Goal: Check status

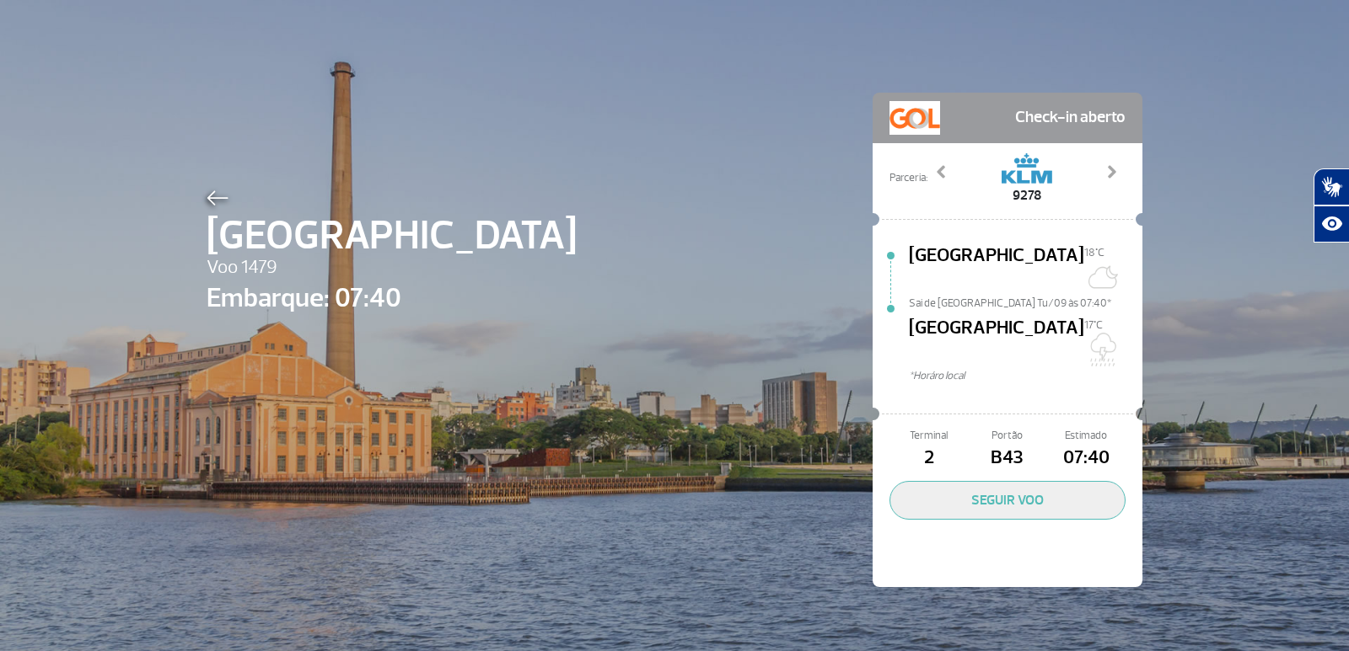
click at [217, 198] on img at bounding box center [217, 197] width 22 height 15
click at [209, 198] on img at bounding box center [217, 197] width 22 height 15
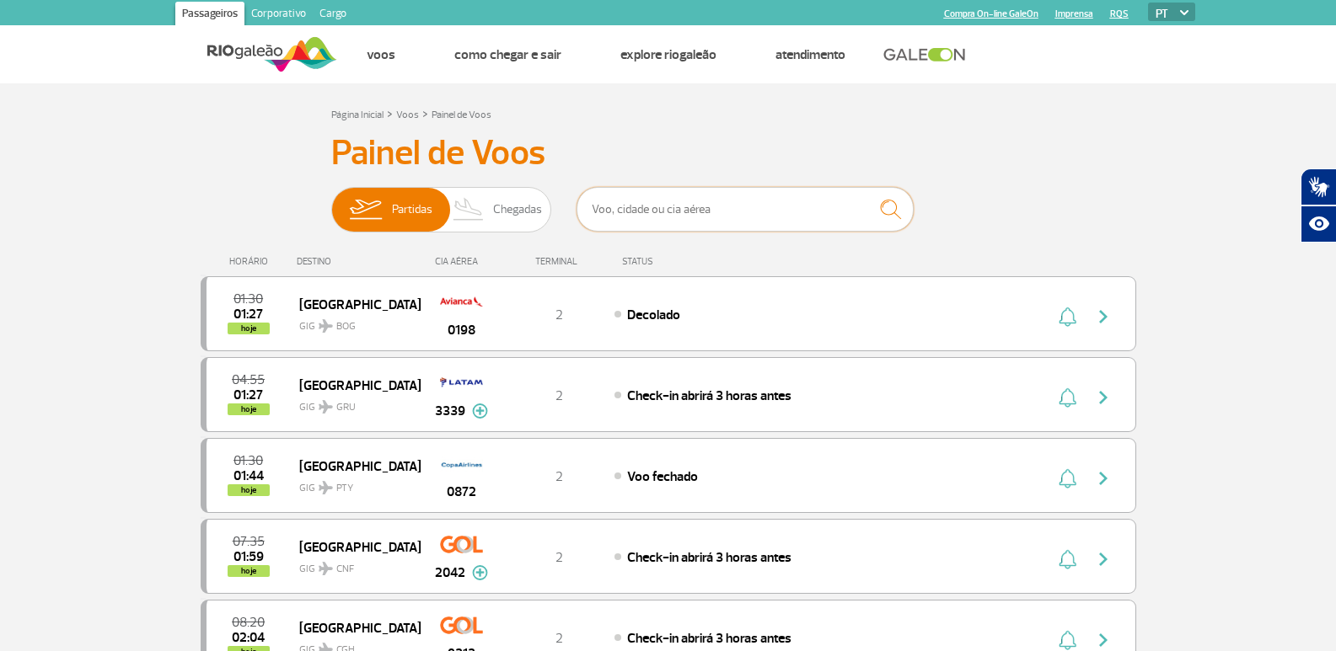
drag, startPoint x: 644, startPoint y: 212, endPoint x: 692, endPoint y: 172, distance: 62.3
click at [644, 212] on input "text" at bounding box center [744, 209] width 337 height 45
type input "3339"
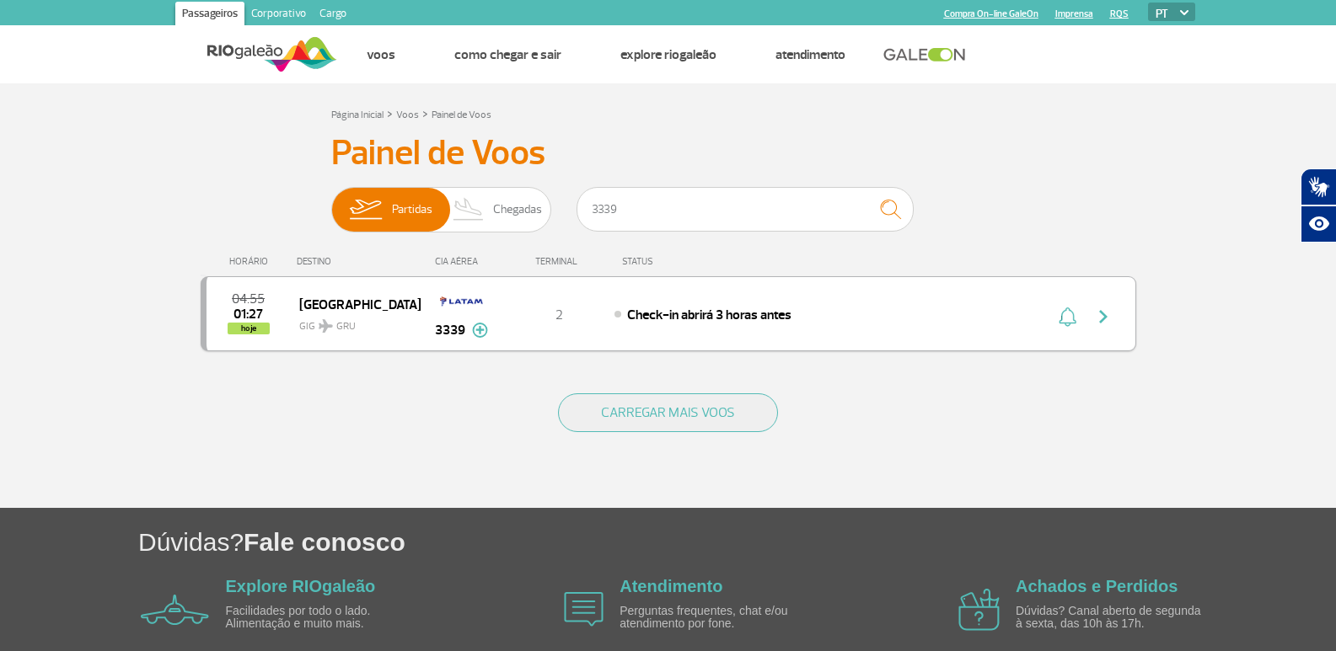
click at [1012, 308] on div "04:55 01:27 hoje [GEOGRAPHIC_DATA] 3339 2 Check-in abrirá 3 horas antes Parceri…" at bounding box center [669, 313] width 936 height 75
click at [1106, 308] on img "button" at bounding box center [1103, 317] width 20 height 20
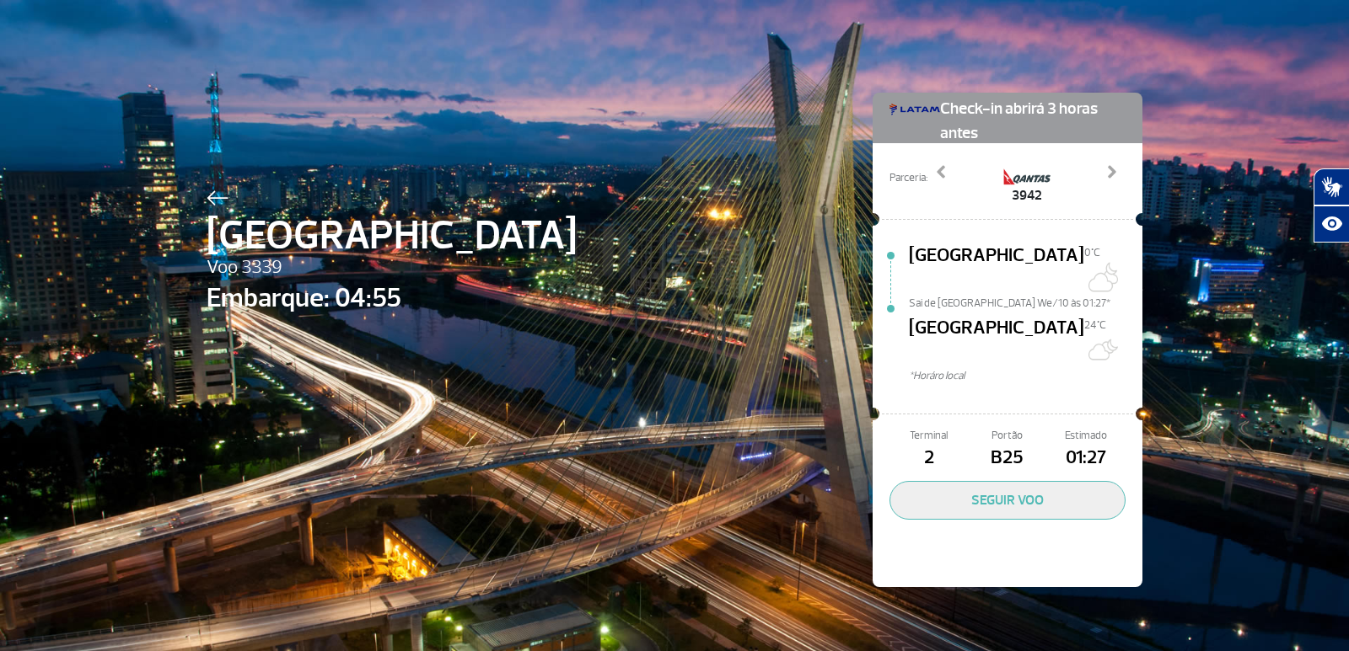
click at [207, 190] on img at bounding box center [217, 197] width 22 height 15
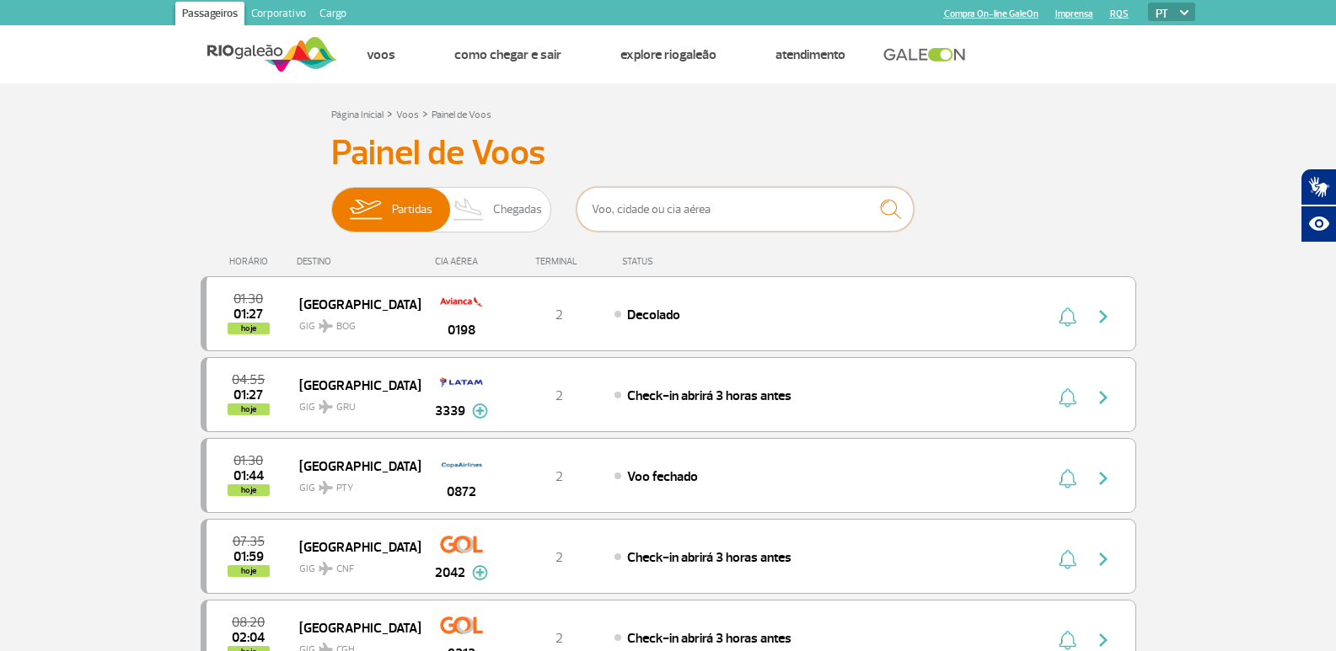
drag, startPoint x: 631, startPoint y: 202, endPoint x: 638, endPoint y: 175, distance: 27.8
click at [631, 202] on input "text" at bounding box center [744, 209] width 337 height 45
type input "3339"
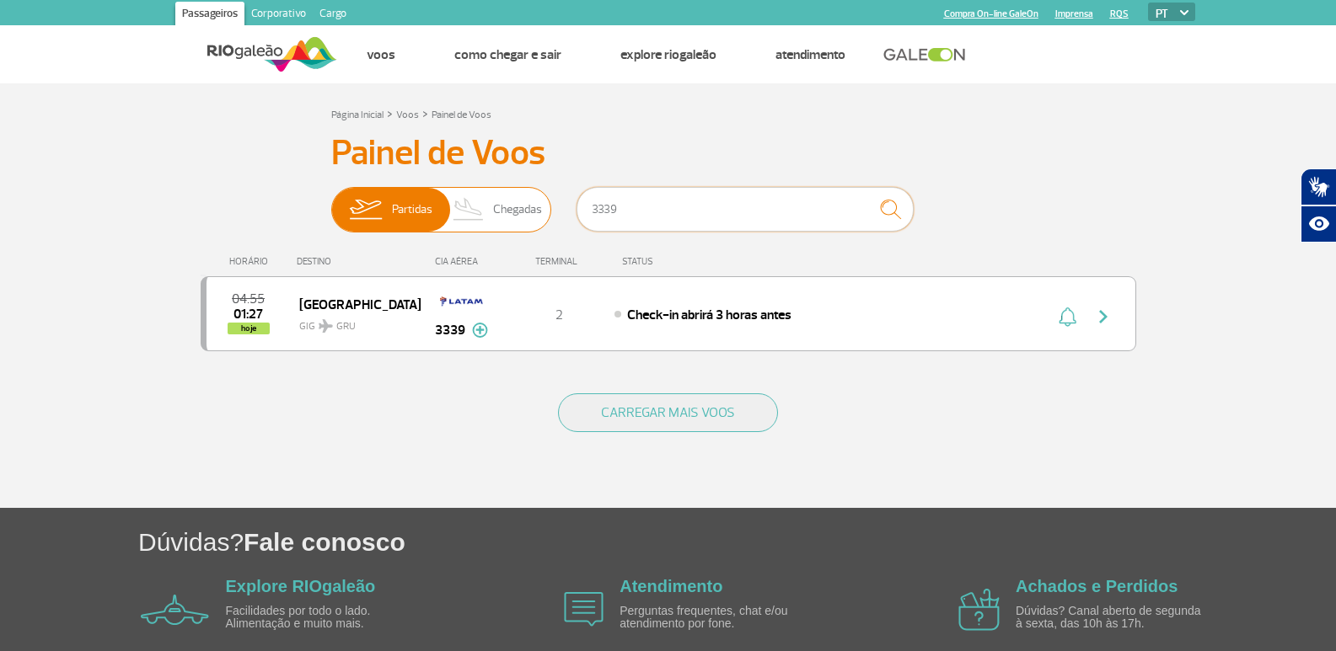
drag, startPoint x: 593, startPoint y: 217, endPoint x: 520, endPoint y: 214, distance: 72.5
click at [520, 214] on div "Partidas Chegadas 3339" at bounding box center [668, 212] width 674 height 51
click at [496, 209] on span "Chegadas" at bounding box center [517, 210] width 49 height 44
click at [331, 201] on input "Partidas Chegadas" at bounding box center [331, 201] width 0 height 0
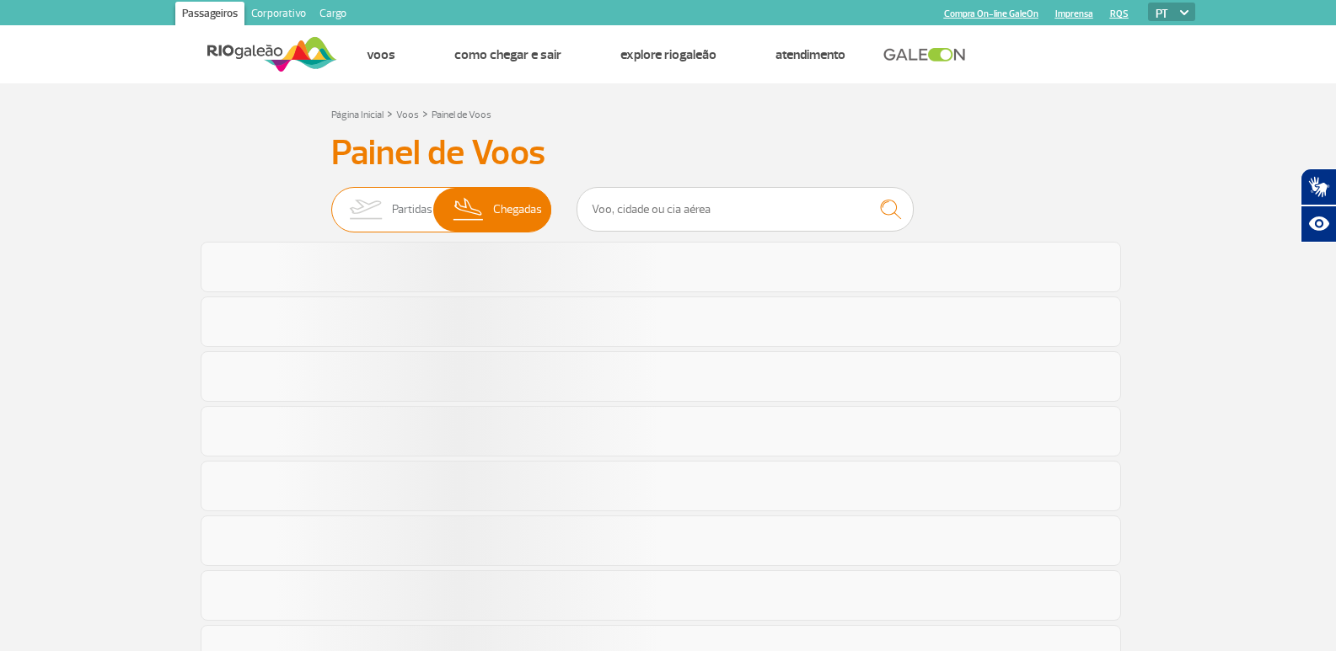
click at [390, 202] on img at bounding box center [365, 210] width 53 height 44
click at [331, 201] on input "Partidas Chegadas" at bounding box center [331, 201] width 0 height 0
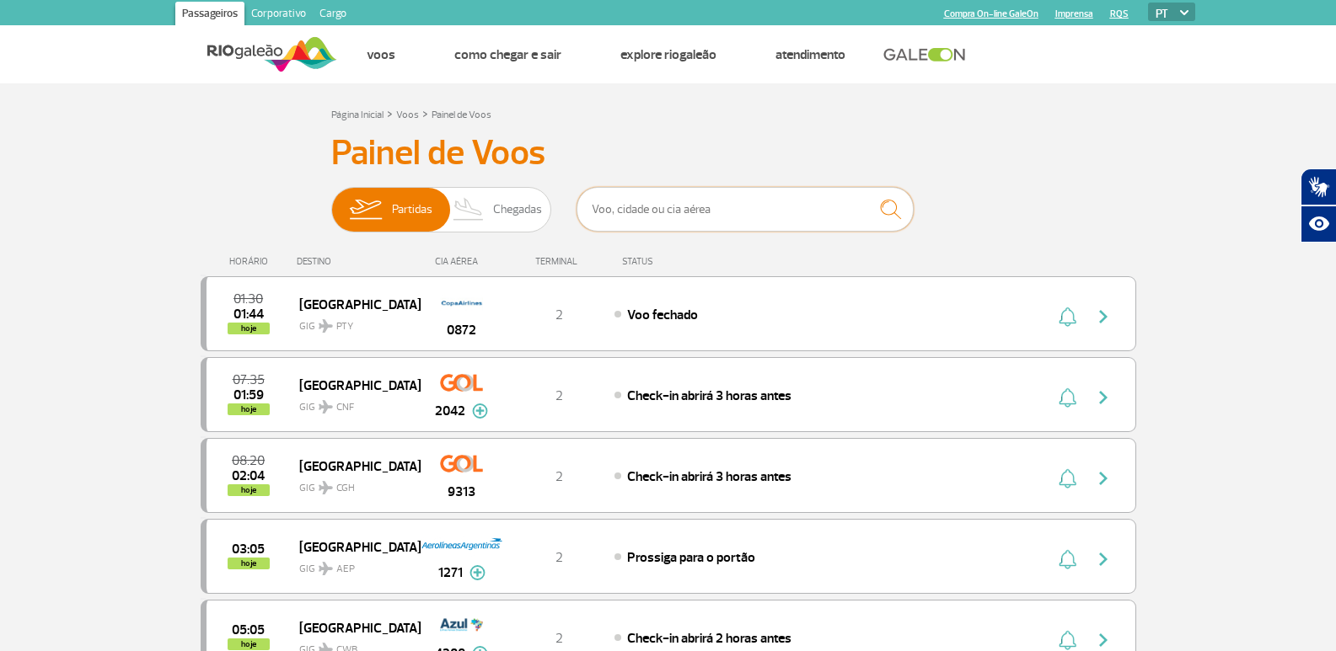
click at [726, 193] on input "text" at bounding box center [744, 209] width 337 height 45
type input "3339"
